Goal: Register for event/course

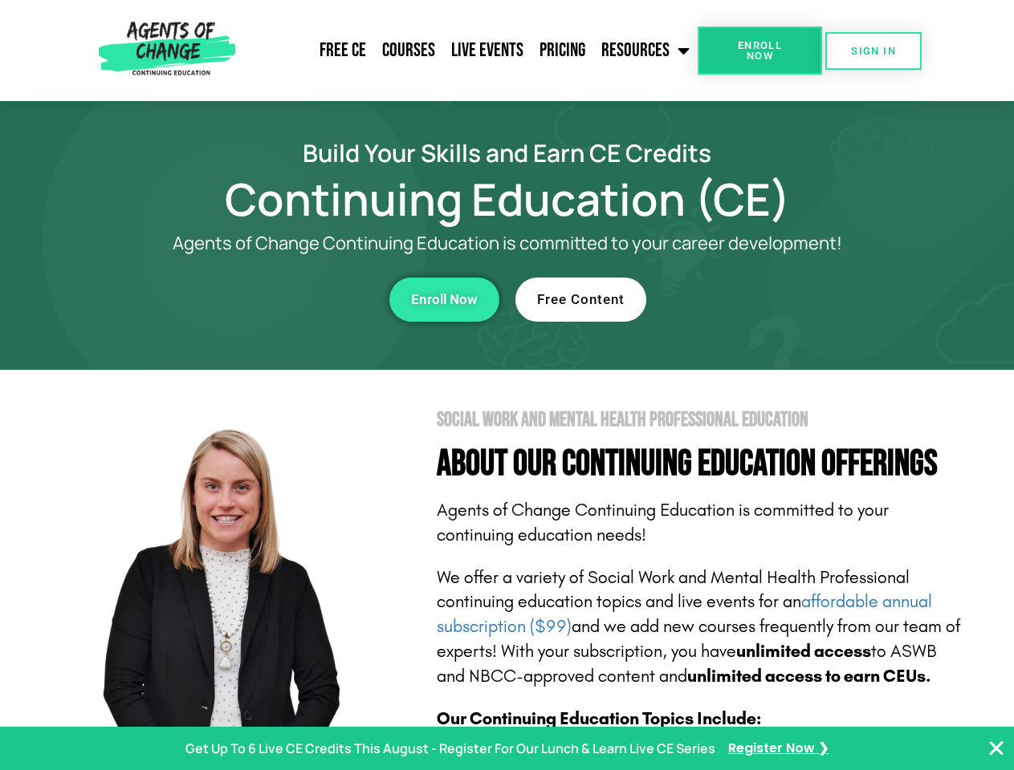
click at [506, 385] on section "Social Work and Mental Health Professional Education About Our Continuing Educa…" at bounding box center [507, 707] width 1014 height 674
click at [759, 51] on span "Enroll Now" at bounding box center [759, 50] width 73 height 21
click at [873, 51] on span "SIGN IN" at bounding box center [873, 51] width 45 height 10
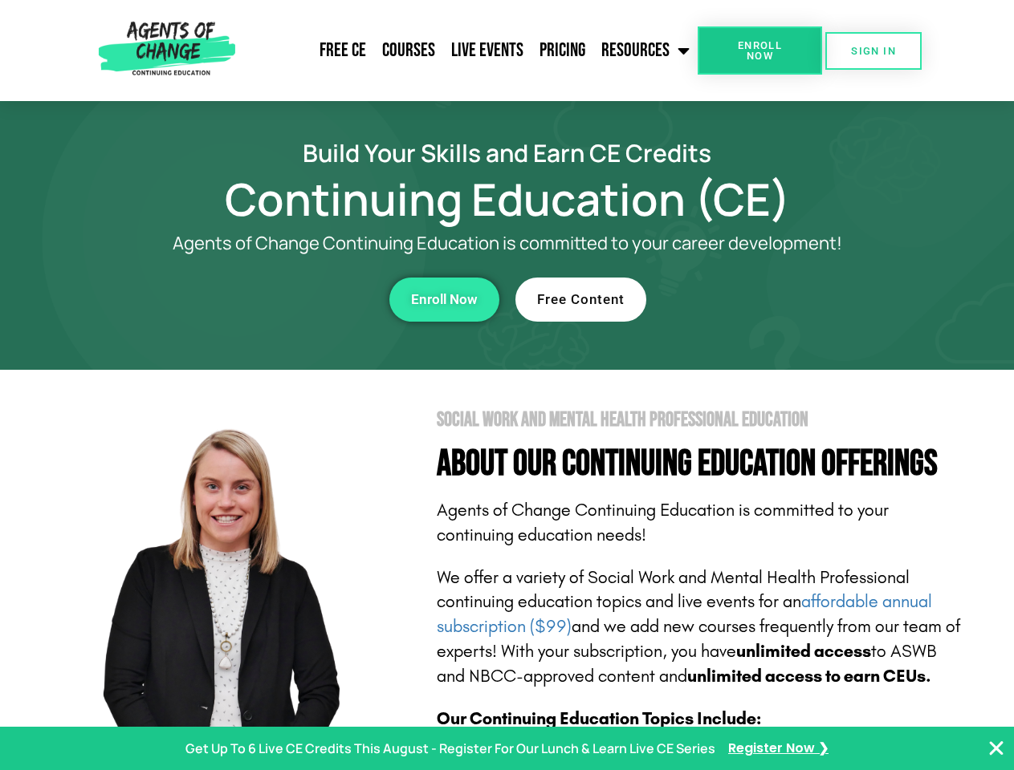
click at [278, 299] on div "Enroll Now" at bounding box center [278, 300] width 441 height 44
click at [444, 299] on span "Enroll Now" at bounding box center [444, 300] width 67 height 14
click at [736, 299] on div "Free Content" at bounding box center [735, 300] width 441 height 44
